Goal: Task Accomplishment & Management: Use online tool/utility

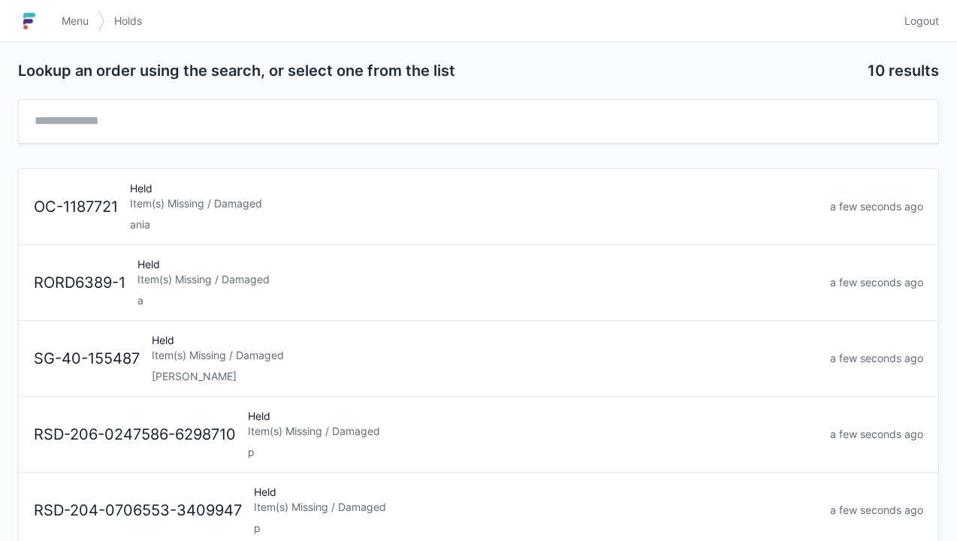
click at [334, 276] on div "Item(s) Missing / Damaged" at bounding box center [477, 279] width 680 height 15
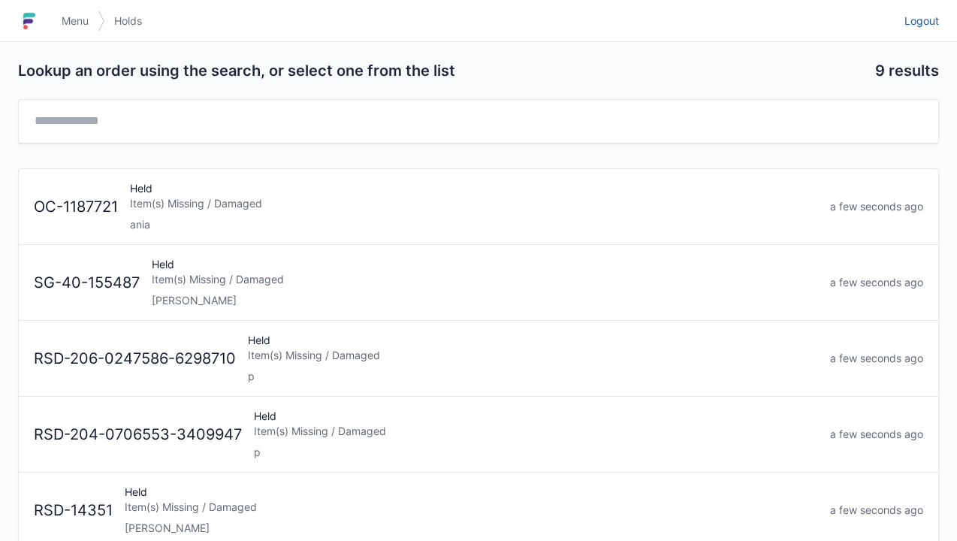
click at [920, 23] on span "Logout" at bounding box center [921, 21] width 35 height 15
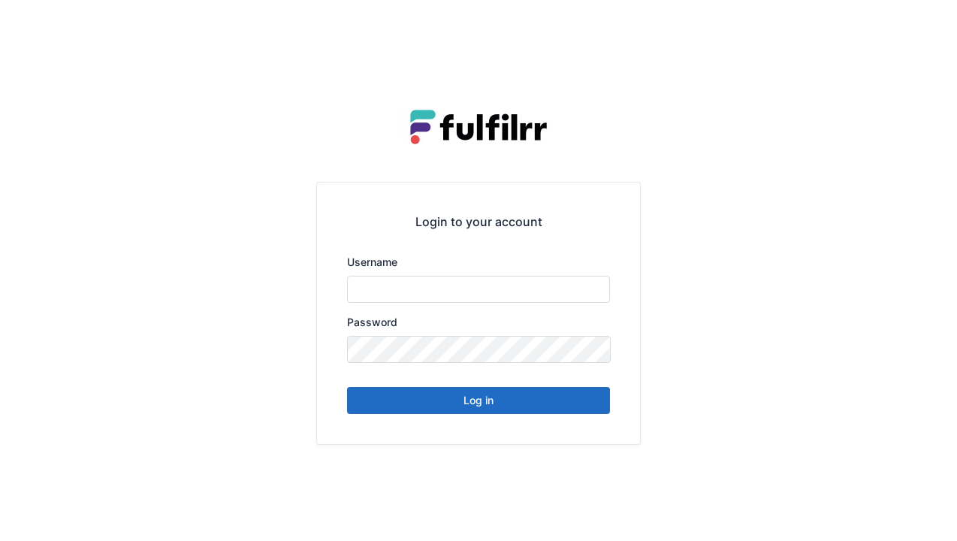
type input "******"
click at [562, 407] on button "Log in" at bounding box center [478, 400] width 263 height 27
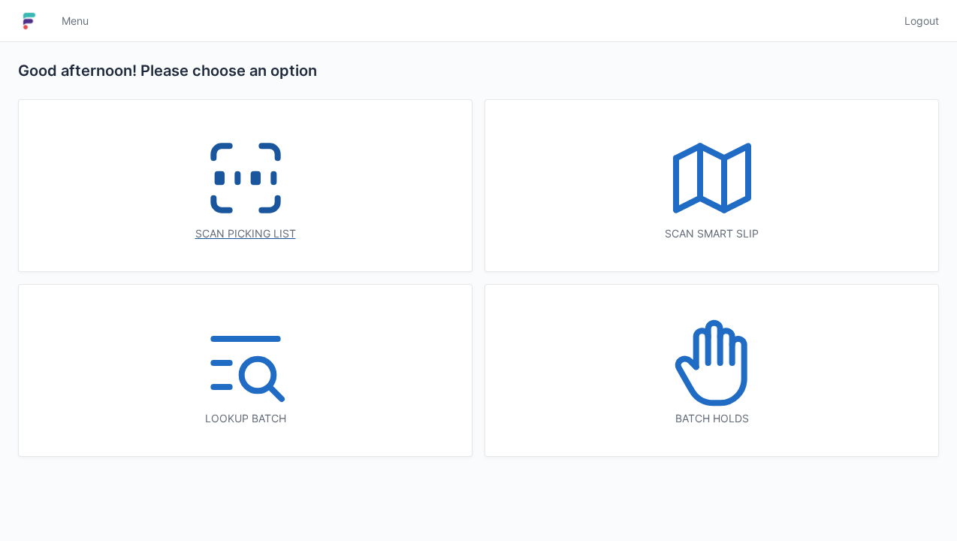
click at [288, 209] on icon at bounding box center [246, 178] width 96 height 96
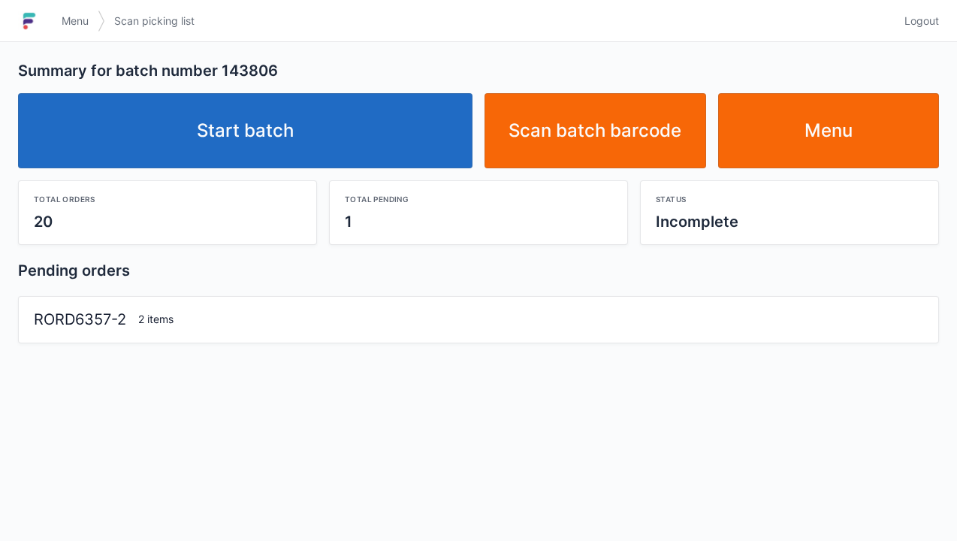
click at [394, 140] on link "Start batch" at bounding box center [245, 130] width 454 height 75
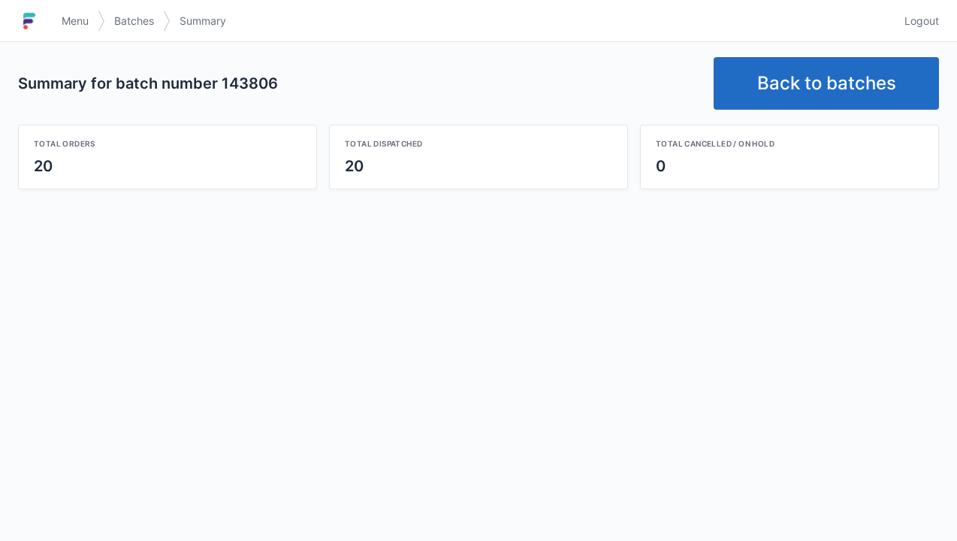
click at [846, 84] on link "Back to batches" at bounding box center [825, 83] width 225 height 53
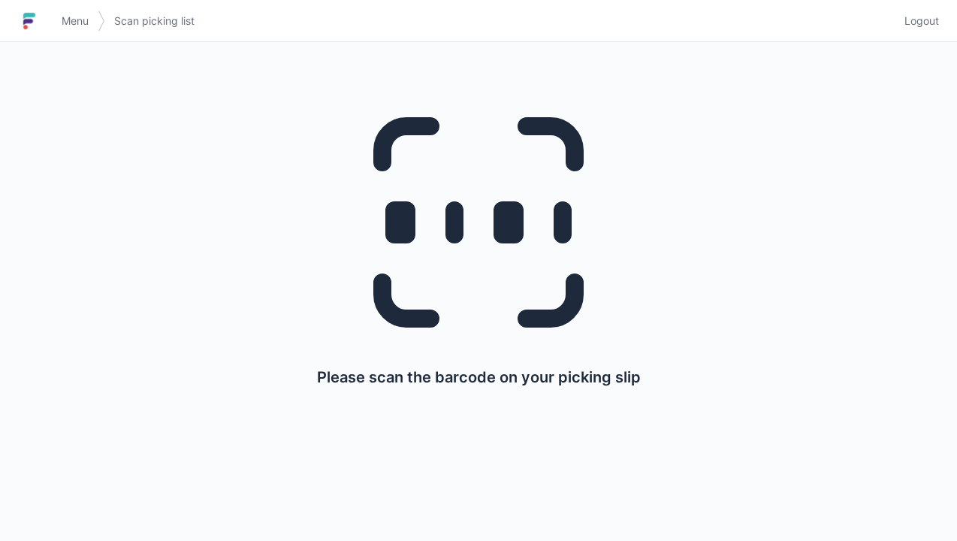
click at [918, 20] on span "Logout" at bounding box center [921, 21] width 35 height 15
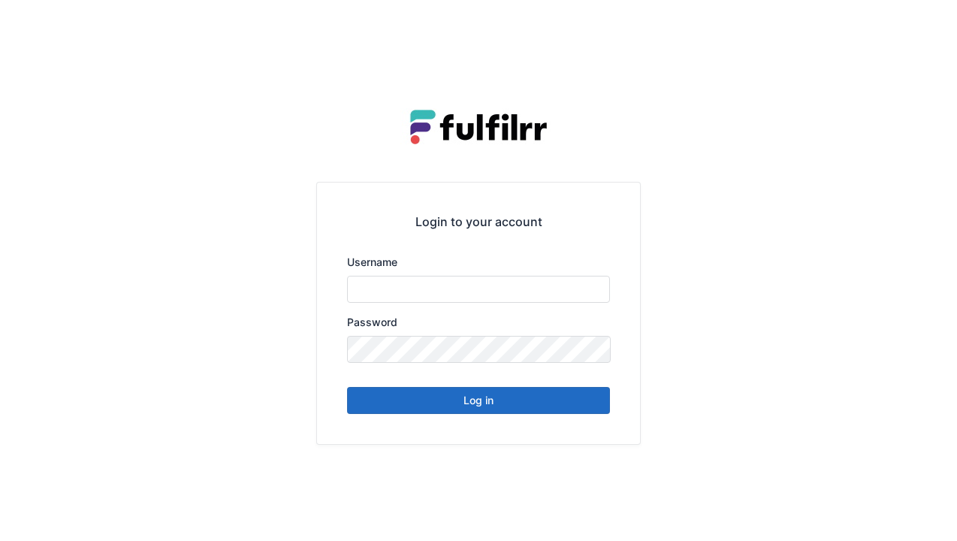
type input "******"
click at [539, 403] on button "Log in" at bounding box center [478, 400] width 263 height 27
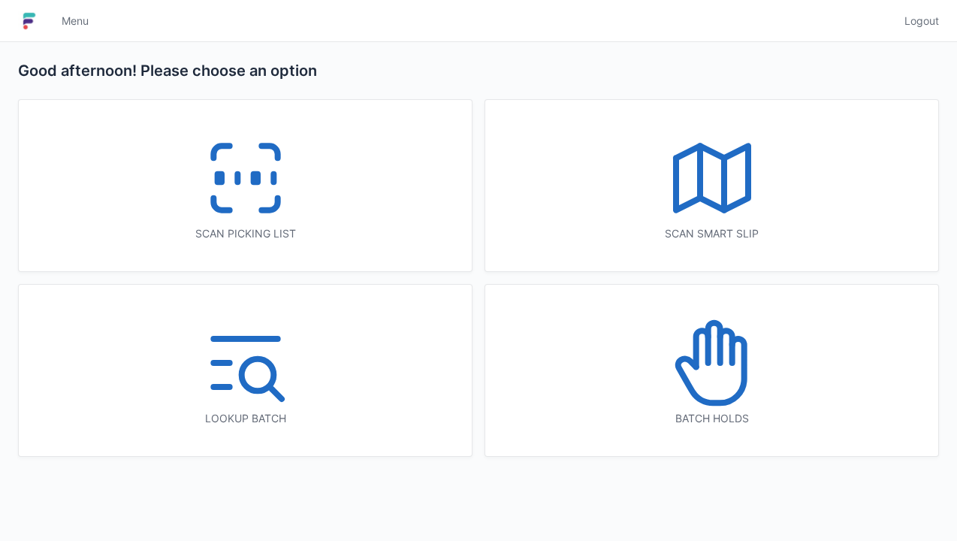
click at [278, 209] on icon at bounding box center [246, 178] width 96 height 96
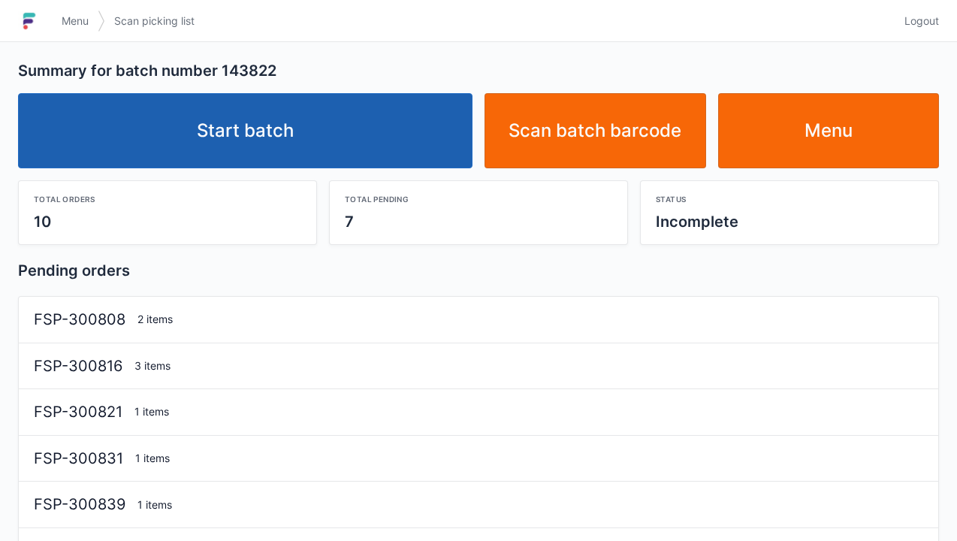
click at [369, 134] on link "Start batch" at bounding box center [245, 130] width 454 height 75
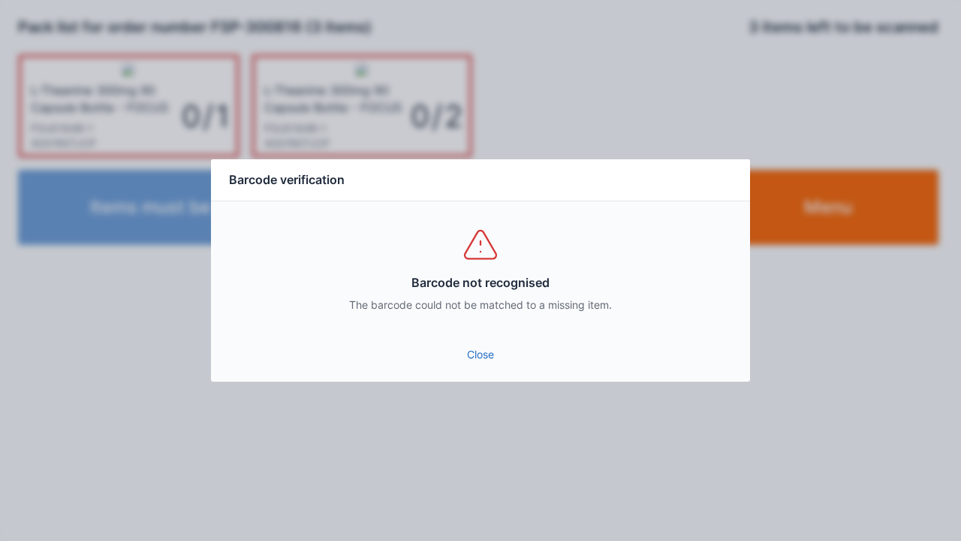
click at [487, 344] on link "Close" at bounding box center [480, 354] width 515 height 27
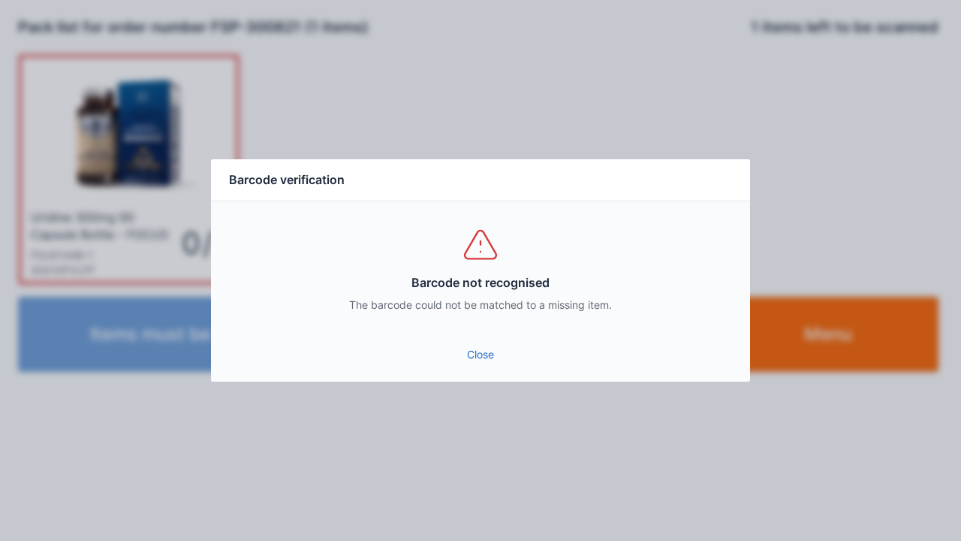
click at [487, 353] on link "Close" at bounding box center [480, 354] width 515 height 27
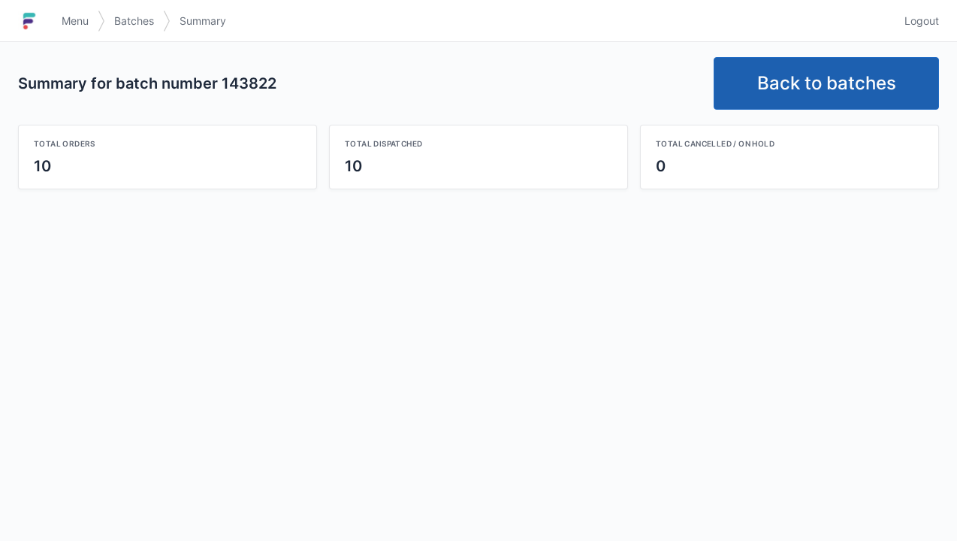
click at [837, 75] on link "Back to batches" at bounding box center [825, 83] width 225 height 53
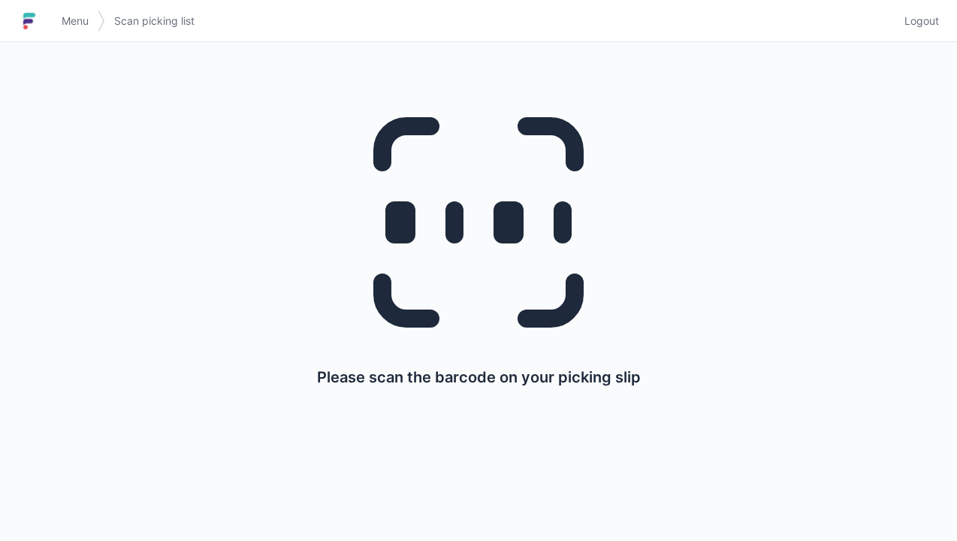
click at [930, 21] on span "Logout" at bounding box center [921, 21] width 35 height 15
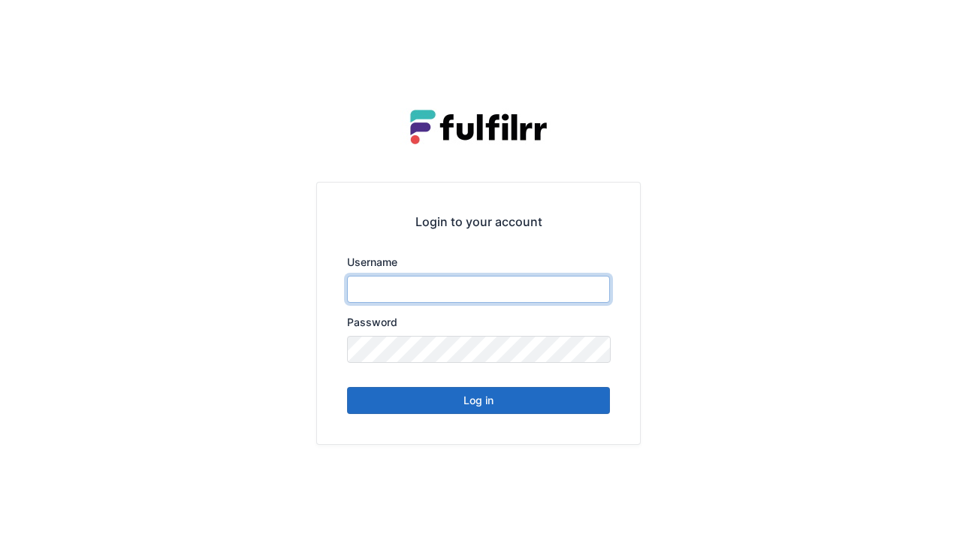
type input "******"
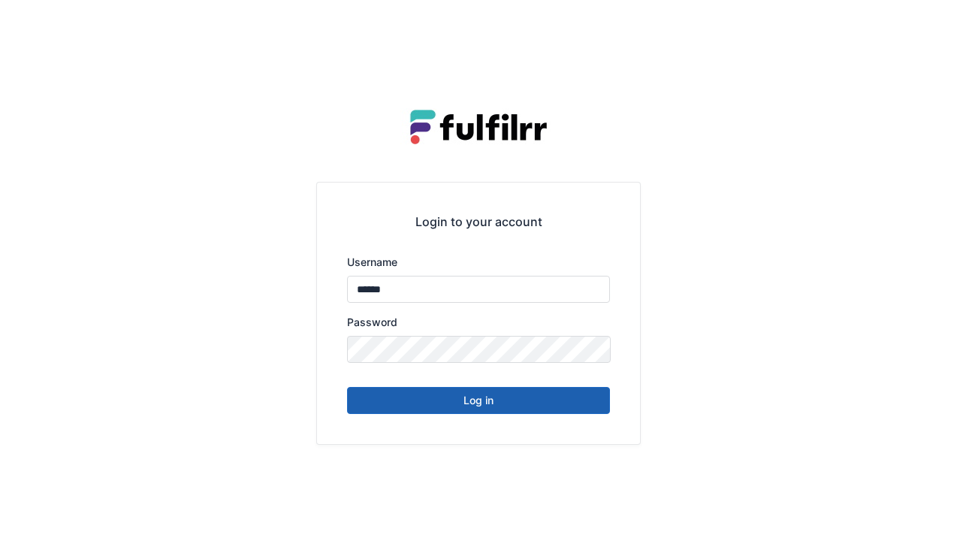
click at [551, 412] on button "Log in" at bounding box center [478, 400] width 263 height 27
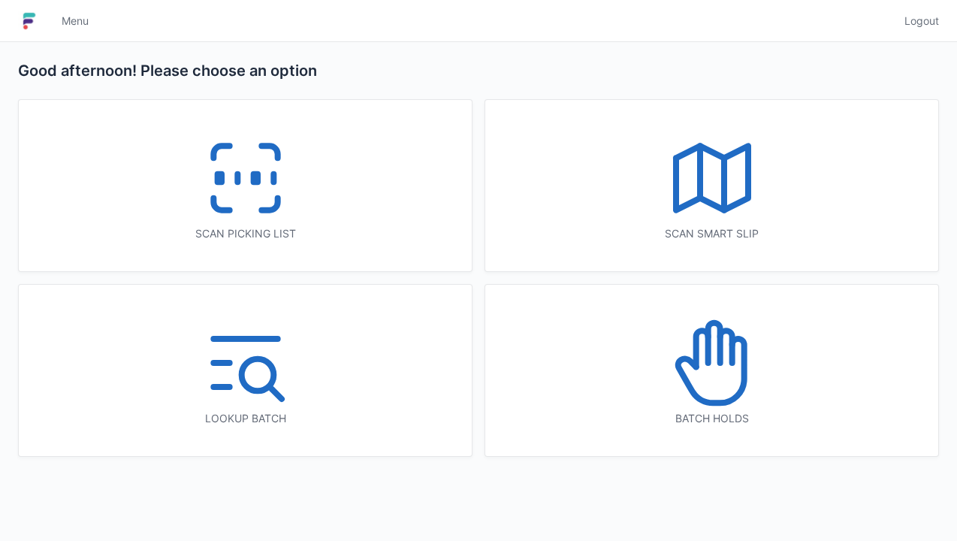
click at [270, 192] on icon at bounding box center [246, 178] width 96 height 96
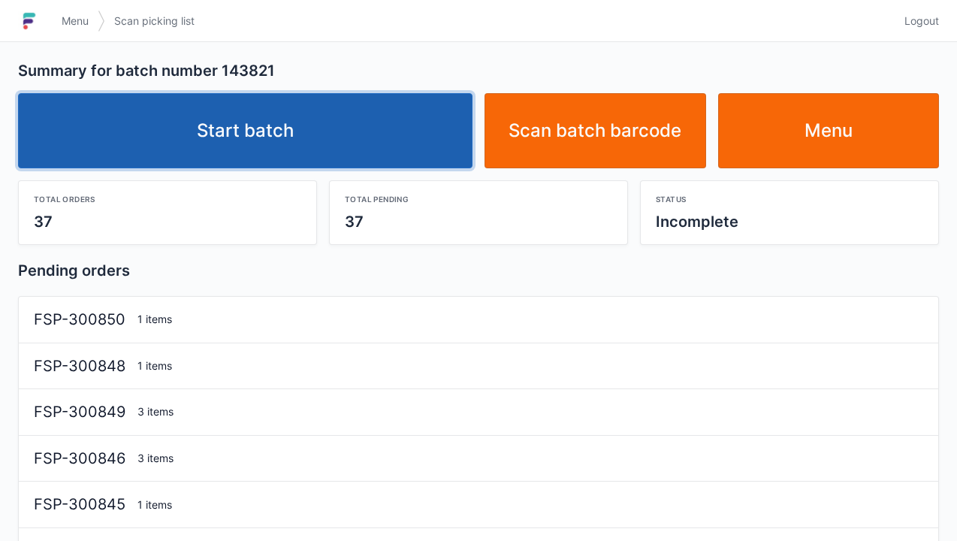
click at [348, 126] on link "Start batch" at bounding box center [245, 130] width 454 height 75
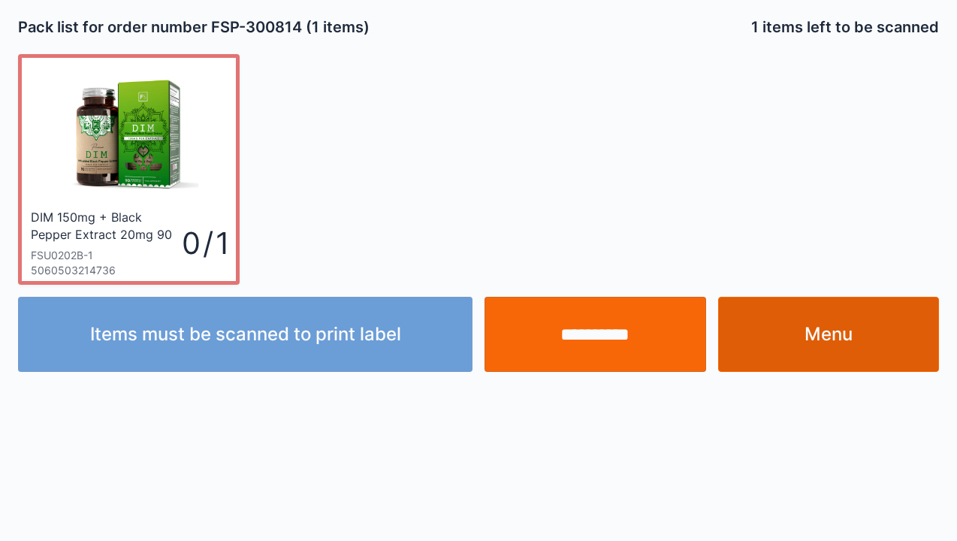
click at [799, 330] on link "Menu" at bounding box center [829, 334] width 222 height 75
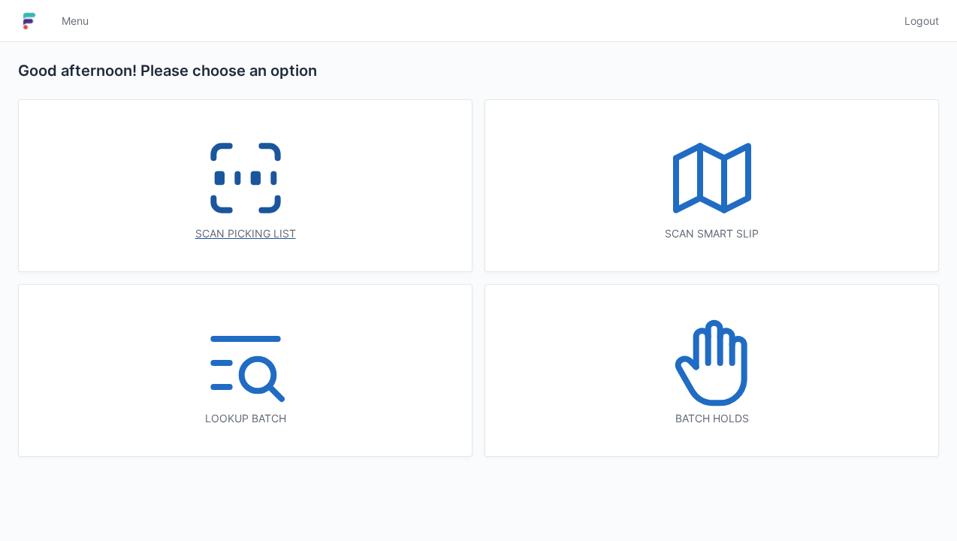
click at [291, 182] on icon at bounding box center [246, 178] width 96 height 96
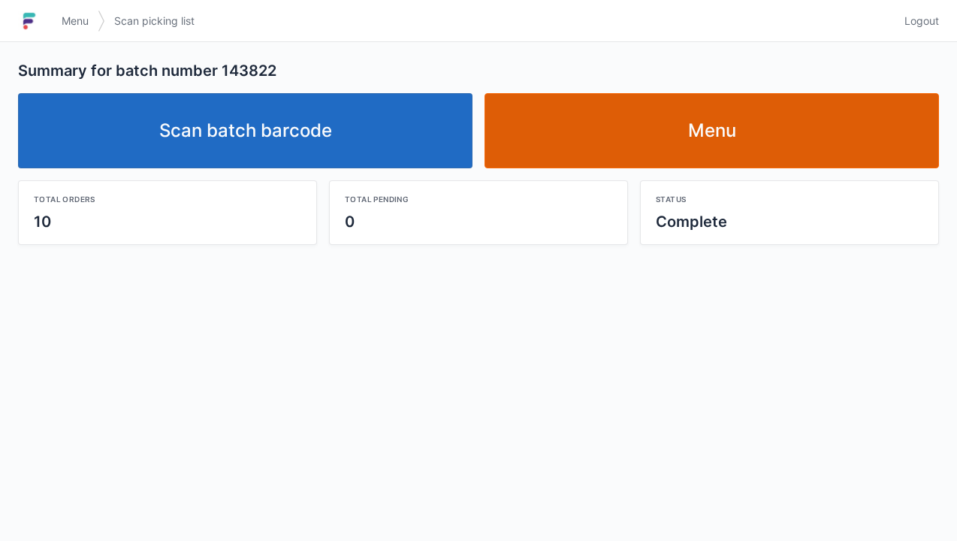
click at [670, 135] on link "Menu" at bounding box center [711, 130] width 454 height 75
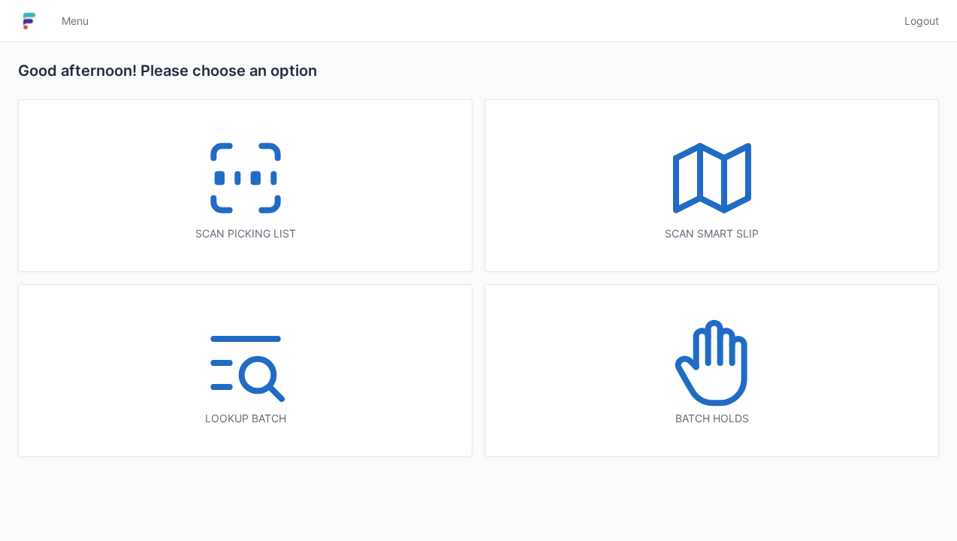
click at [273, 180] on line at bounding box center [273, 178] width 0 height 8
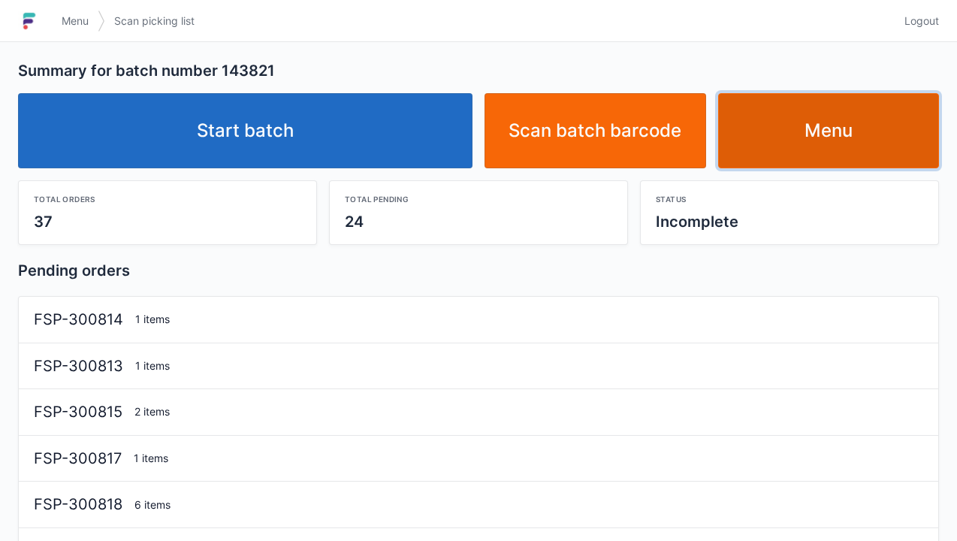
click at [786, 147] on link "Menu" at bounding box center [829, 130] width 222 height 75
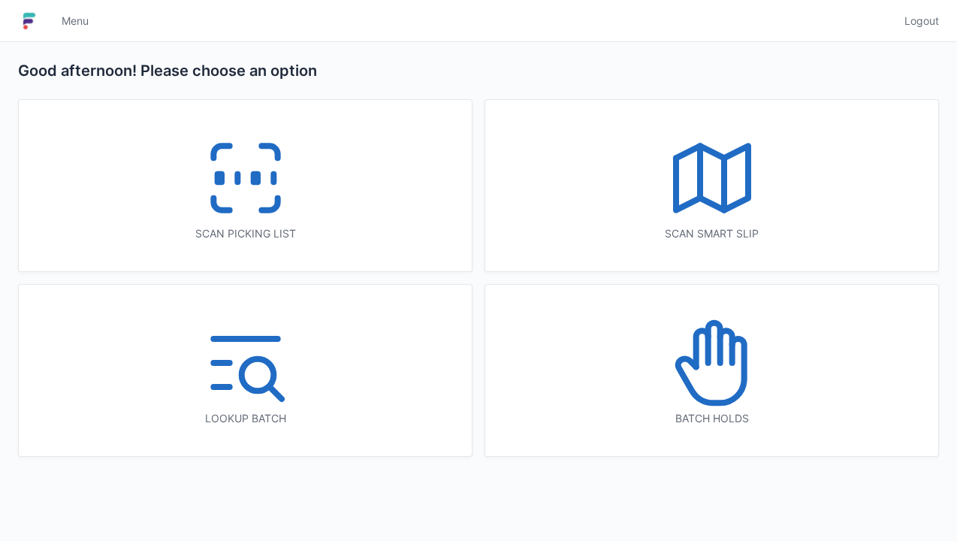
click at [0, 277] on div "Scan picking list Scan smart slip Lookup batch Batch holds" at bounding box center [478, 271] width 957 height 369
